Goal: Find specific page/section: Find specific page/section

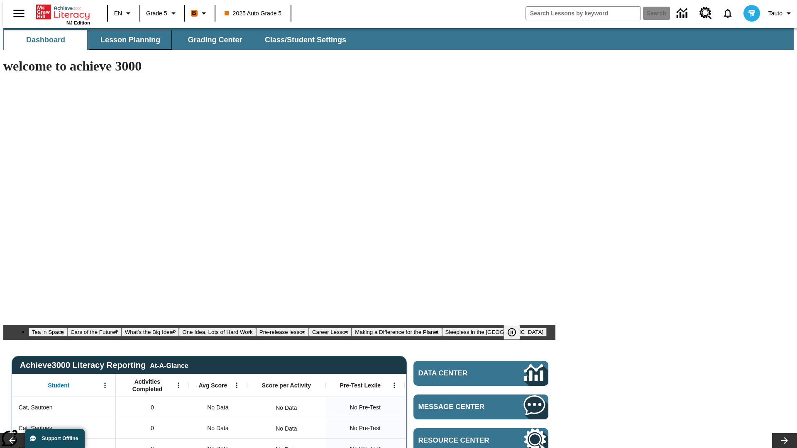
click at [127, 40] on span "Lesson Planning" at bounding box center [130, 40] width 60 height 10
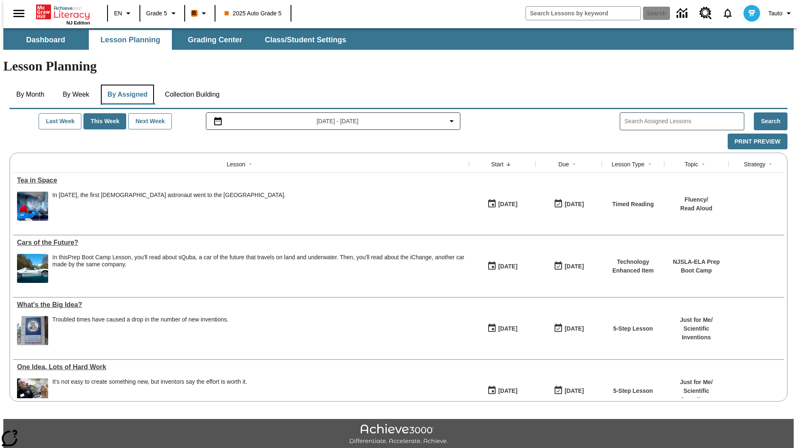
click at [125, 85] on button "By Assigned" at bounding box center [127, 95] width 53 height 20
type input "CVC Short Vowels Lesson 2"
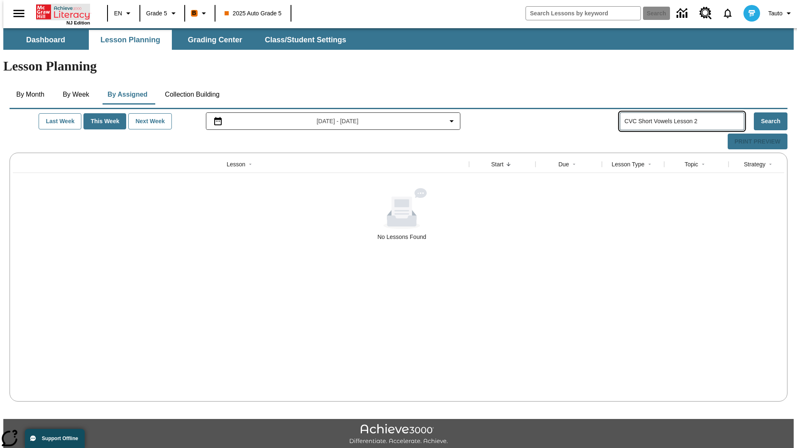
click at [60, 11] on icon "Home" at bounding box center [63, 12] width 55 height 17
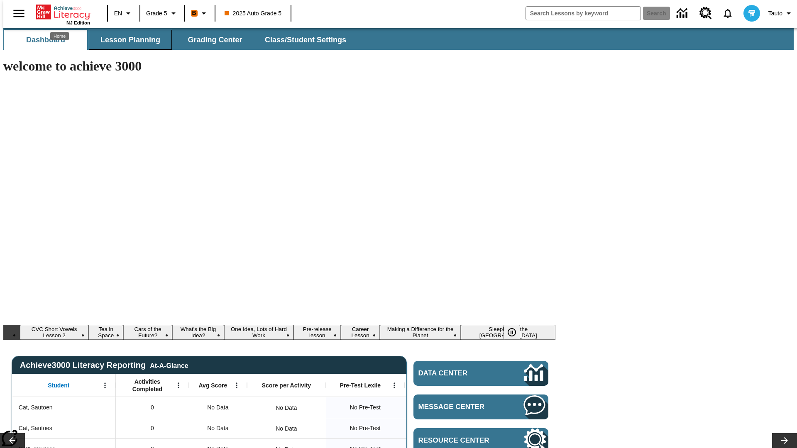
click at [127, 40] on span "Lesson Planning" at bounding box center [130, 40] width 60 height 10
